Goal: Obtain resource: Download file/media

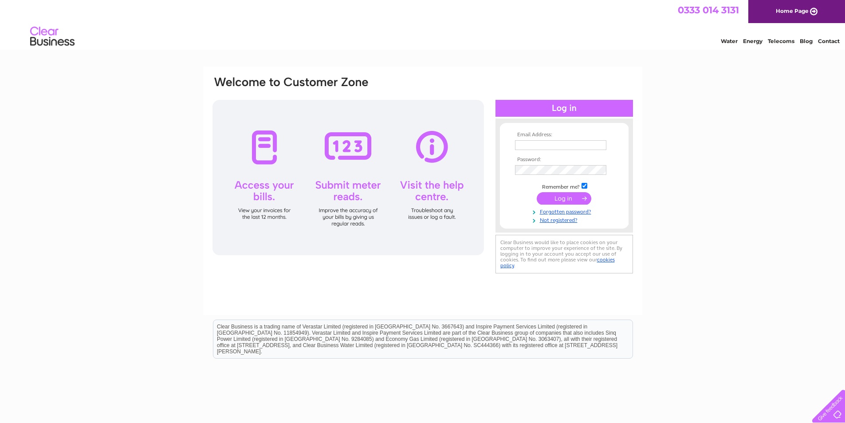
type input "[EMAIL_ADDRESS][DOMAIN_NAME]"
click at [555, 196] on input "submit" at bounding box center [564, 198] width 55 height 12
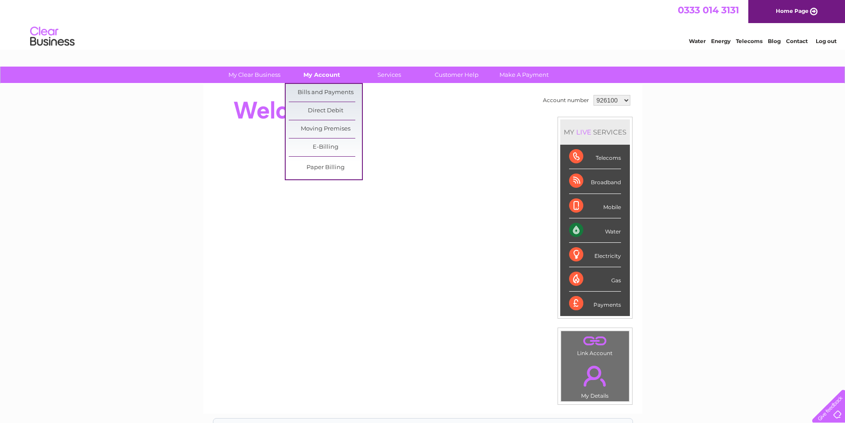
click at [326, 74] on link "My Account" at bounding box center [321, 75] width 73 height 16
click at [322, 85] on link "Bills and Payments" at bounding box center [325, 93] width 73 height 18
click at [322, 86] on link "Bills and Payments" at bounding box center [325, 93] width 73 height 18
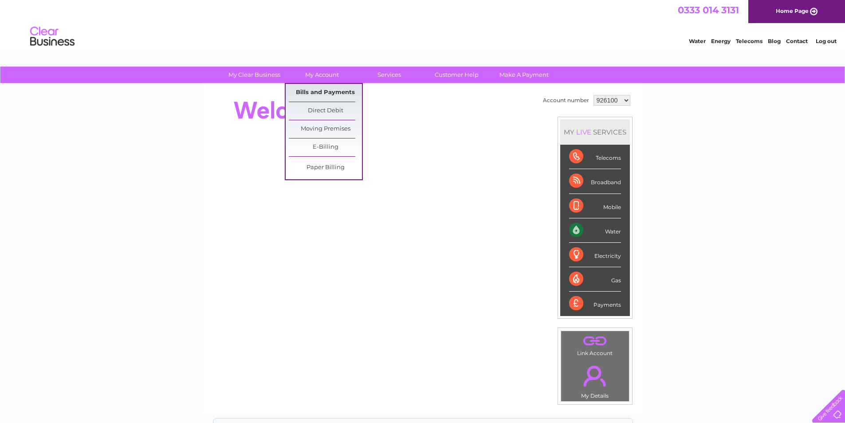
click at [322, 86] on link "Bills and Payments" at bounding box center [325, 93] width 73 height 18
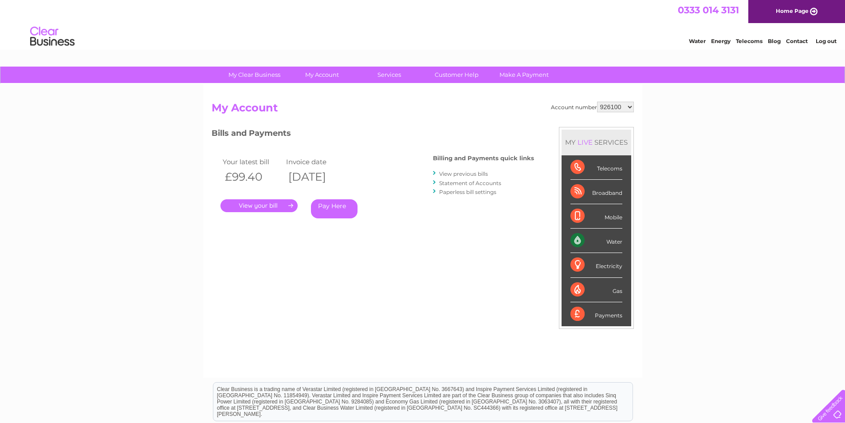
click at [263, 204] on link "." at bounding box center [258, 205] width 77 height 13
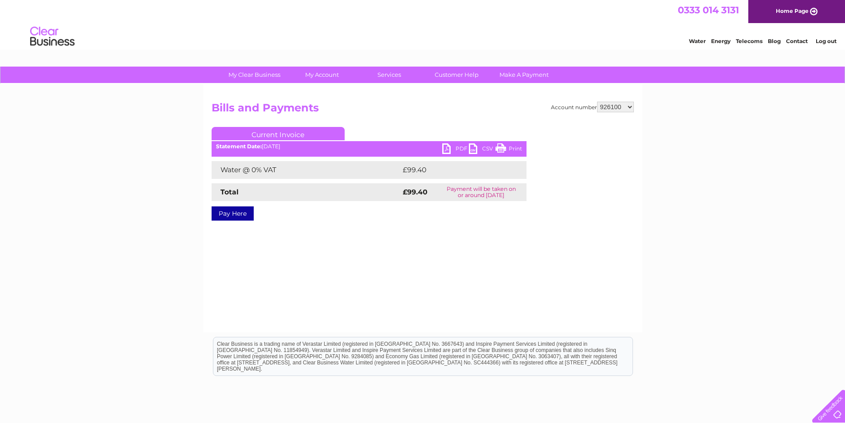
click at [445, 148] on link "PDF" at bounding box center [455, 149] width 27 height 13
click at [454, 146] on link "PDF" at bounding box center [455, 149] width 27 height 13
click at [448, 149] on link "PDF" at bounding box center [455, 149] width 27 height 13
